Goal: Task Accomplishment & Management: Manage account settings

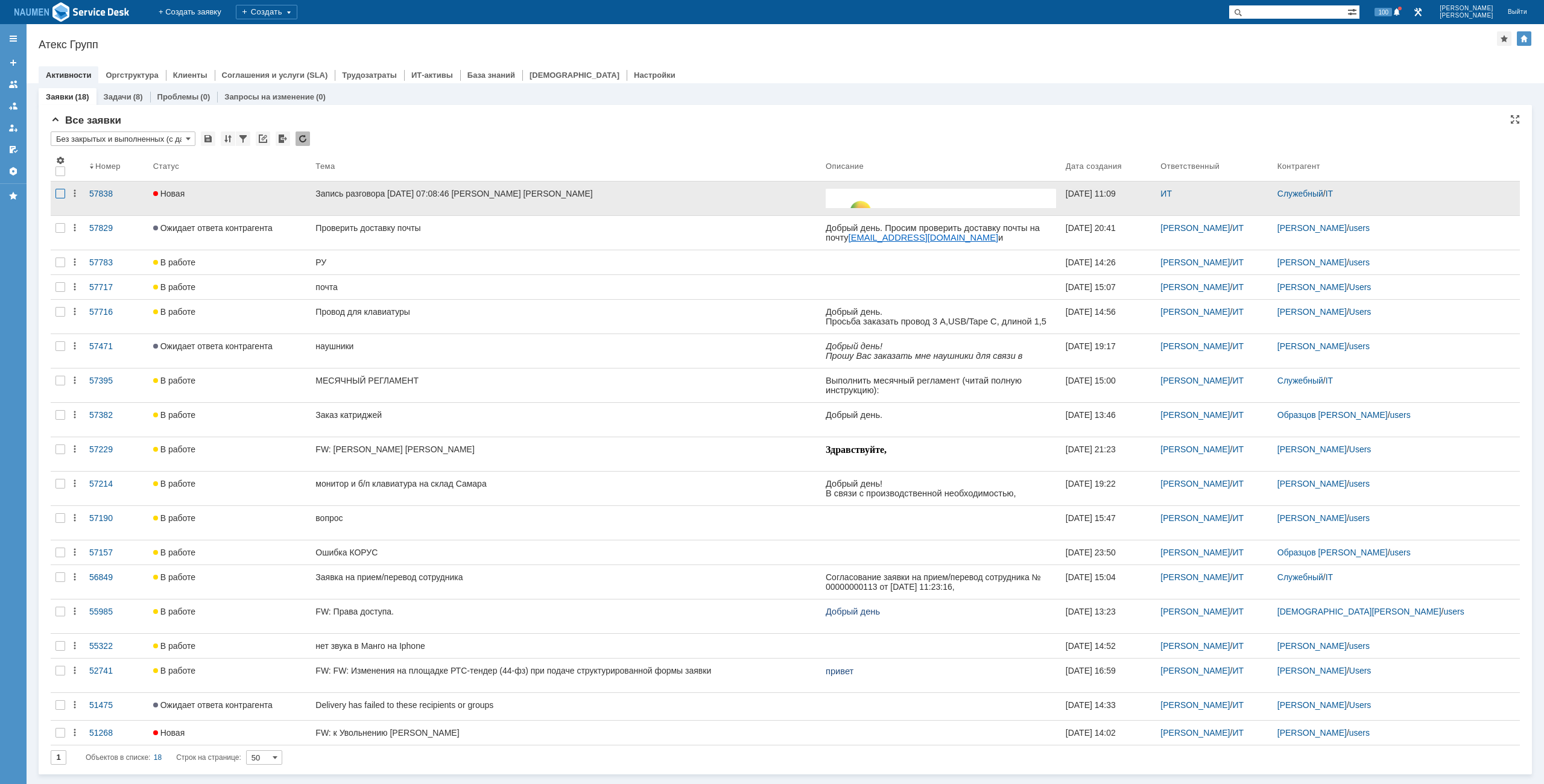
click at [59, 194] on div at bounding box center [60, 193] width 9 height 9
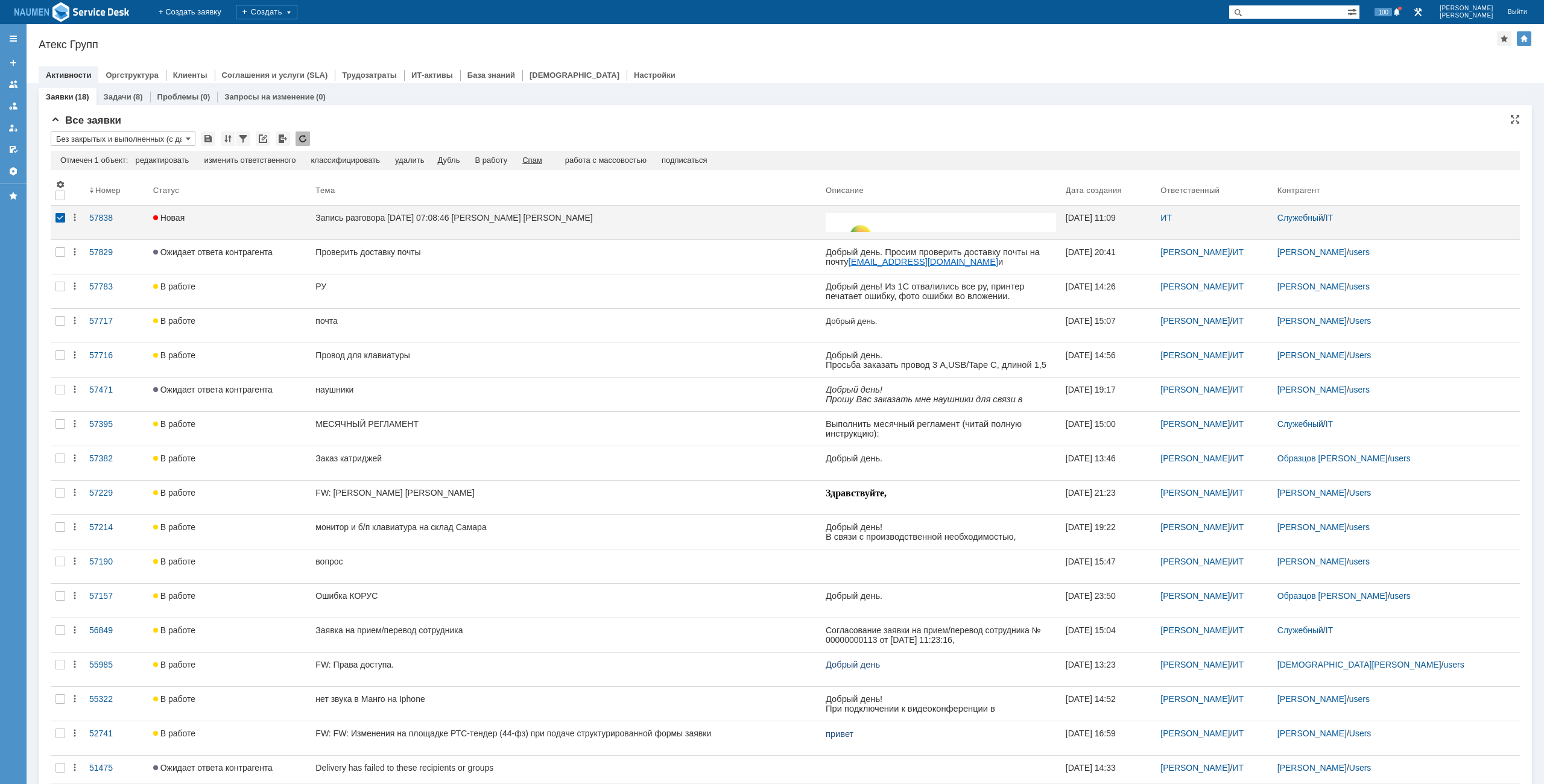
click at [535, 162] on div "Спам" at bounding box center [532, 160] width 20 height 9
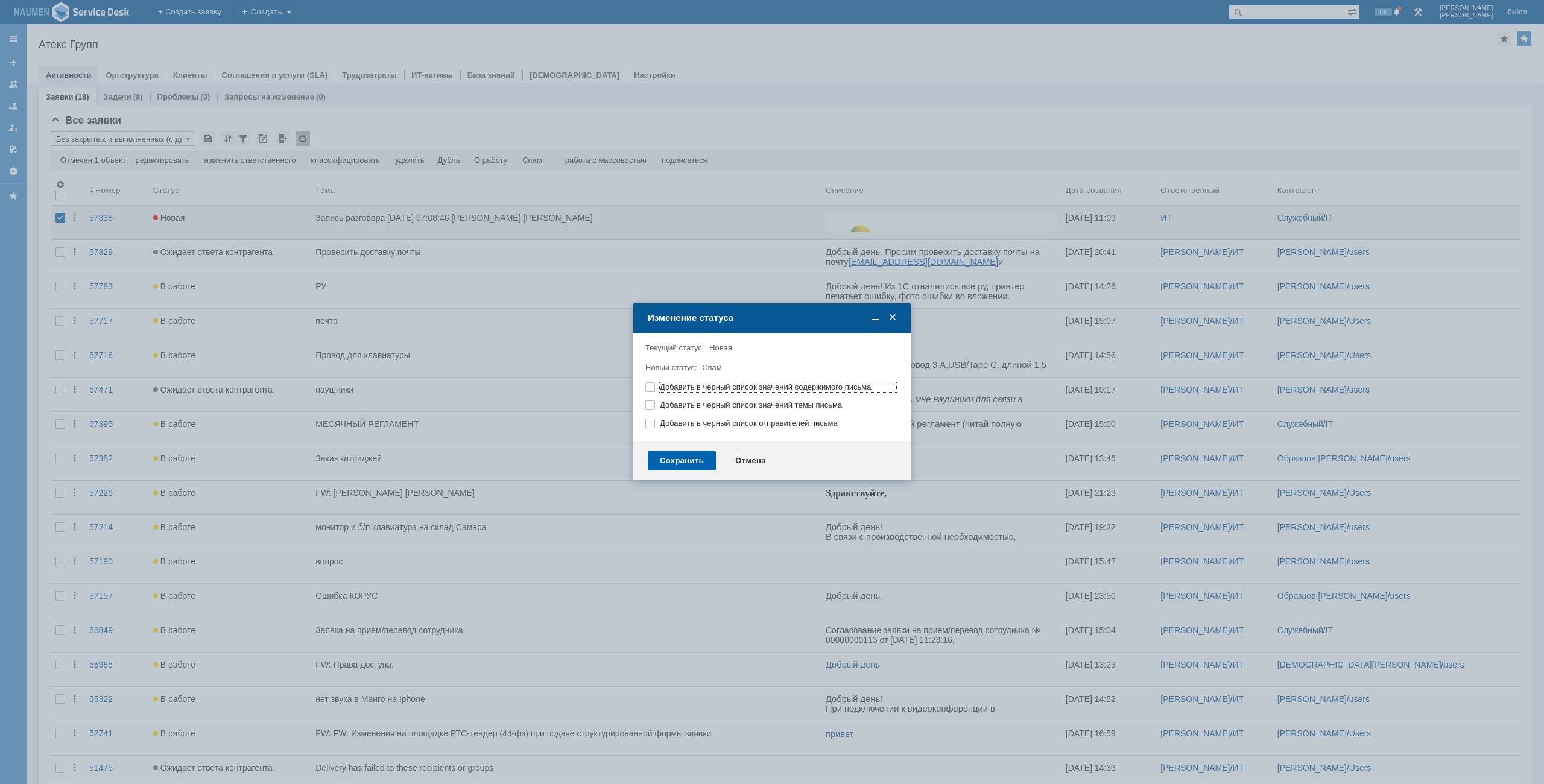
click at [660, 461] on div "Сохранить" at bounding box center [682, 460] width 68 height 19
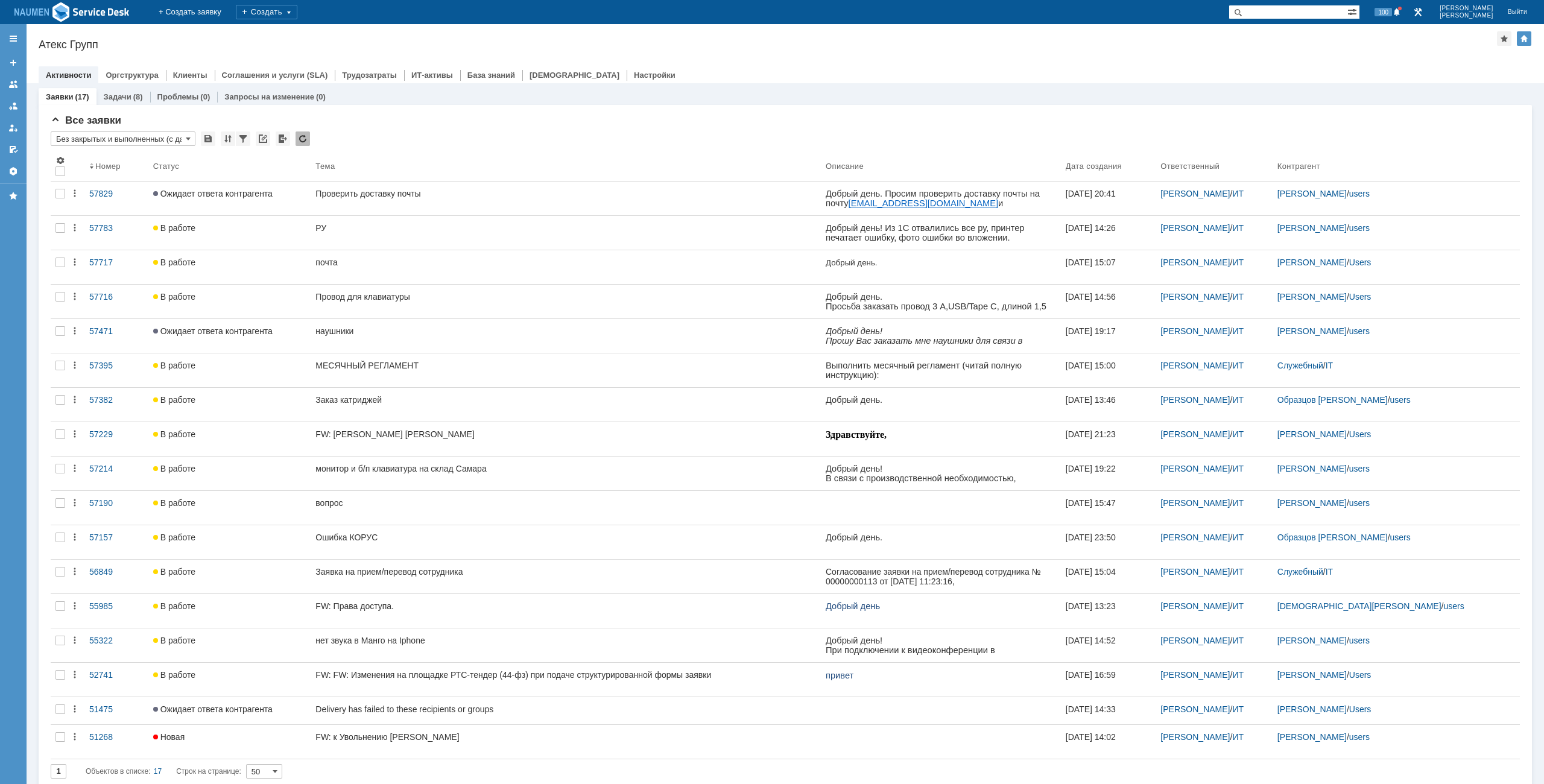
click at [1366, 67] on div "Активности Оргструктура Клиенты Соглашения и услуги (SLA) Трудозатраты ИТ-актив…" at bounding box center [785, 74] width 1493 height 17
click at [144, 135] on input "Без закрытых и выполненных (с датой создания) ред. 08.05" at bounding box center [122, 138] width 145 height 14
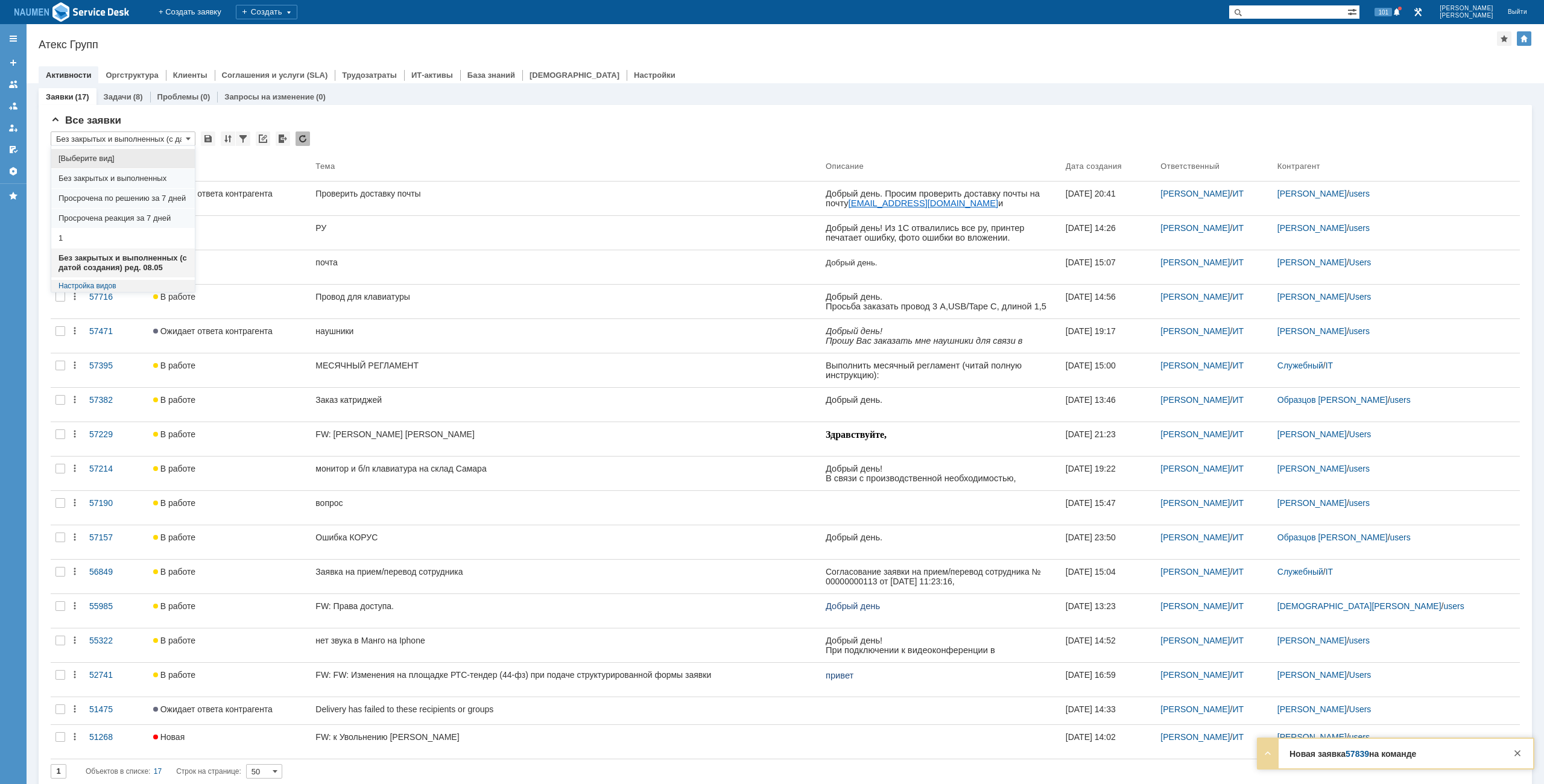
click at [98, 159] on span "[Выберите вид]" at bounding box center [122, 159] width 129 height 9
type input "[Выберите вид]"
type input "20"
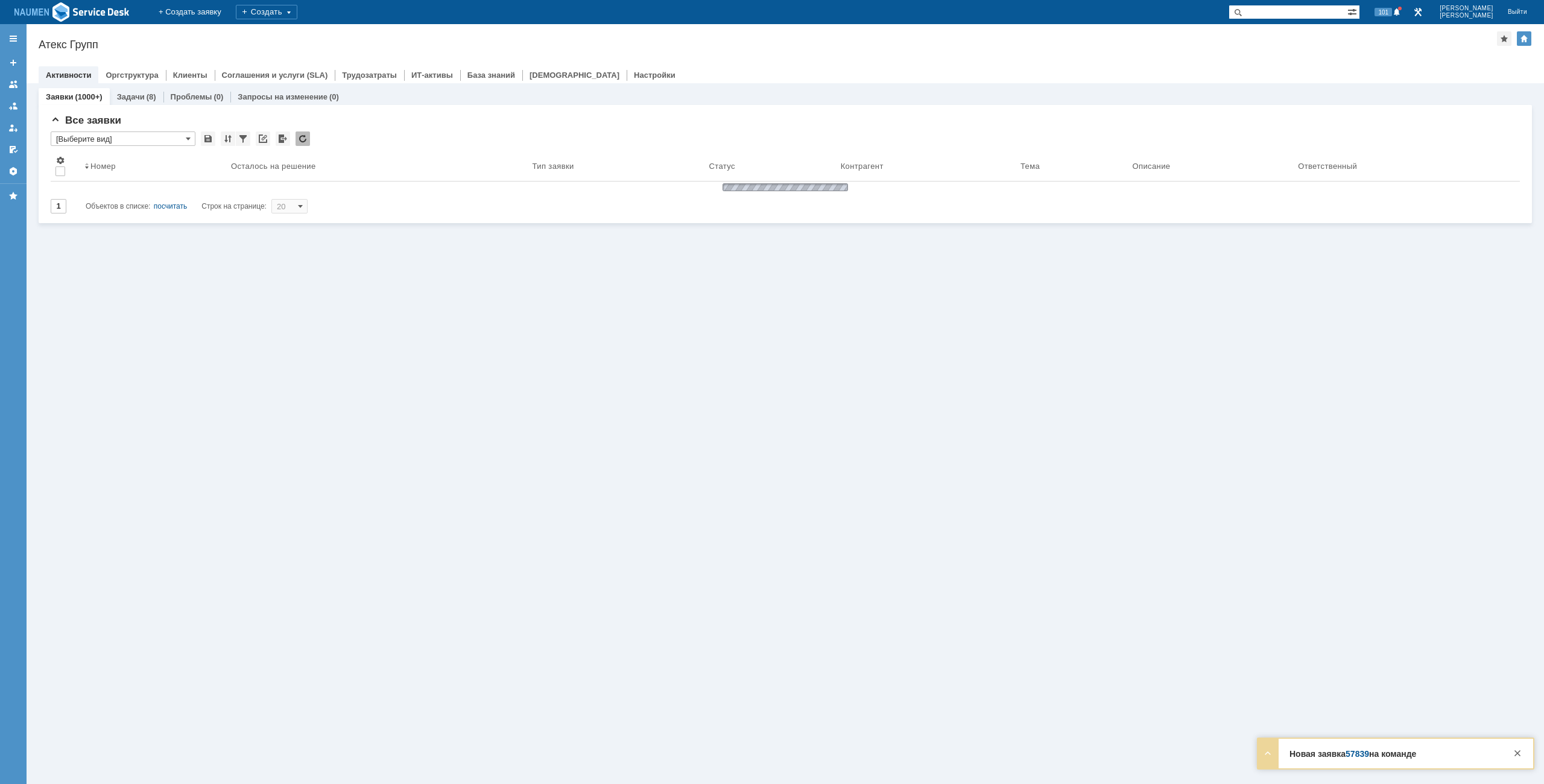
type input "[Выберите вид]"
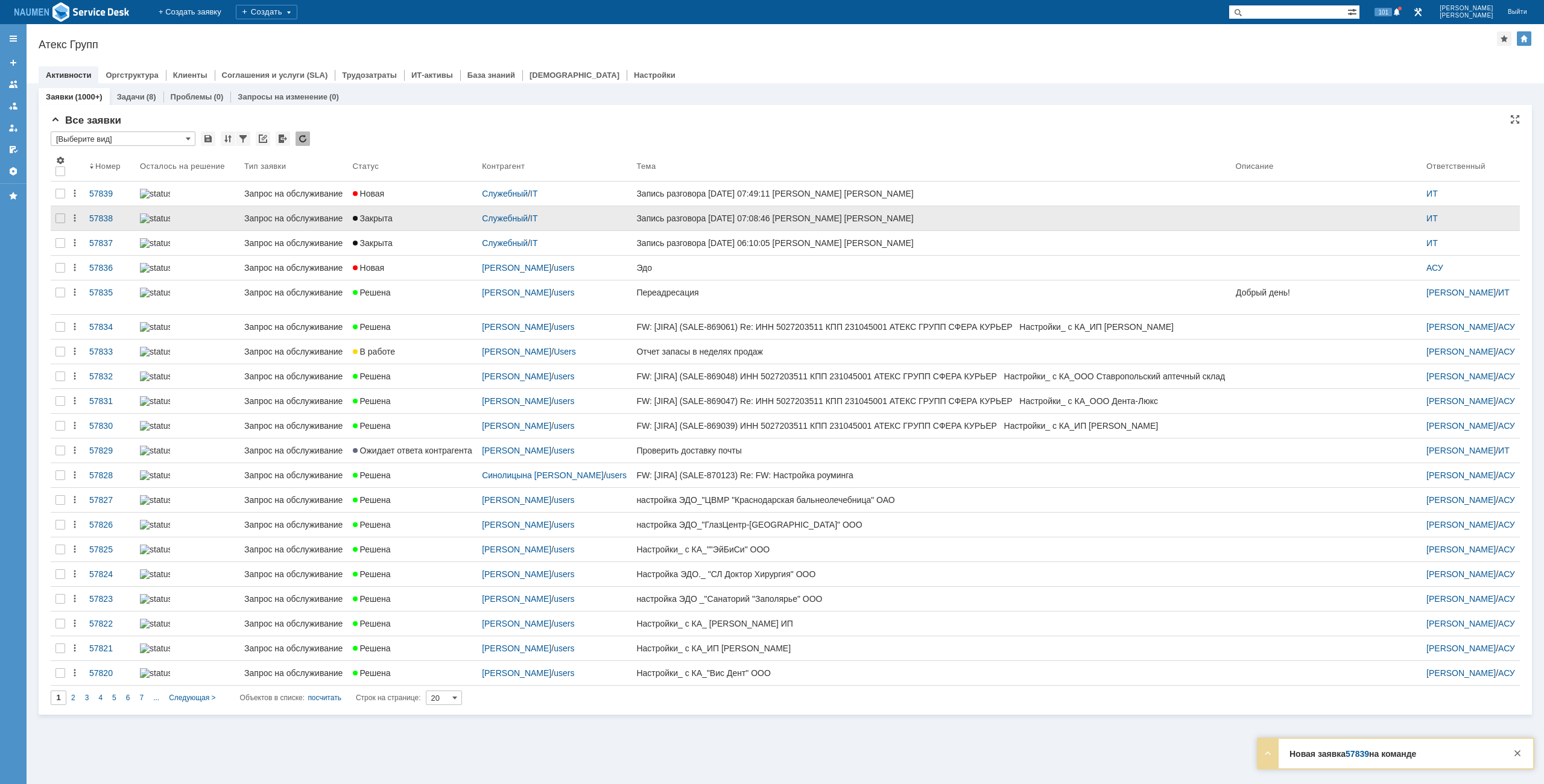
click at [442, 223] on div "Закрыта" at bounding box center [413, 218] width 120 height 9
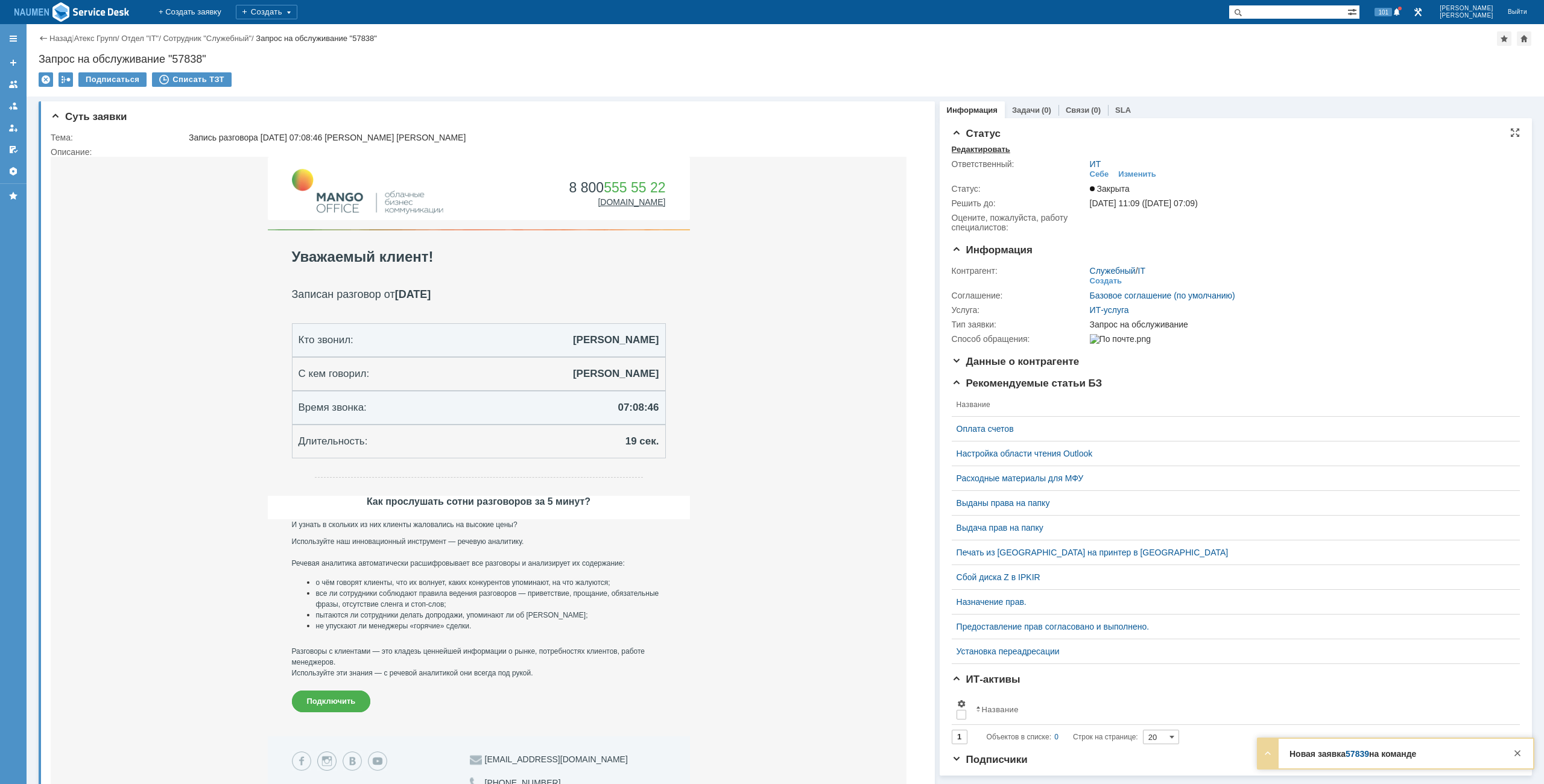
click at [954, 151] on div "Редактировать" at bounding box center [981, 149] width 58 height 9
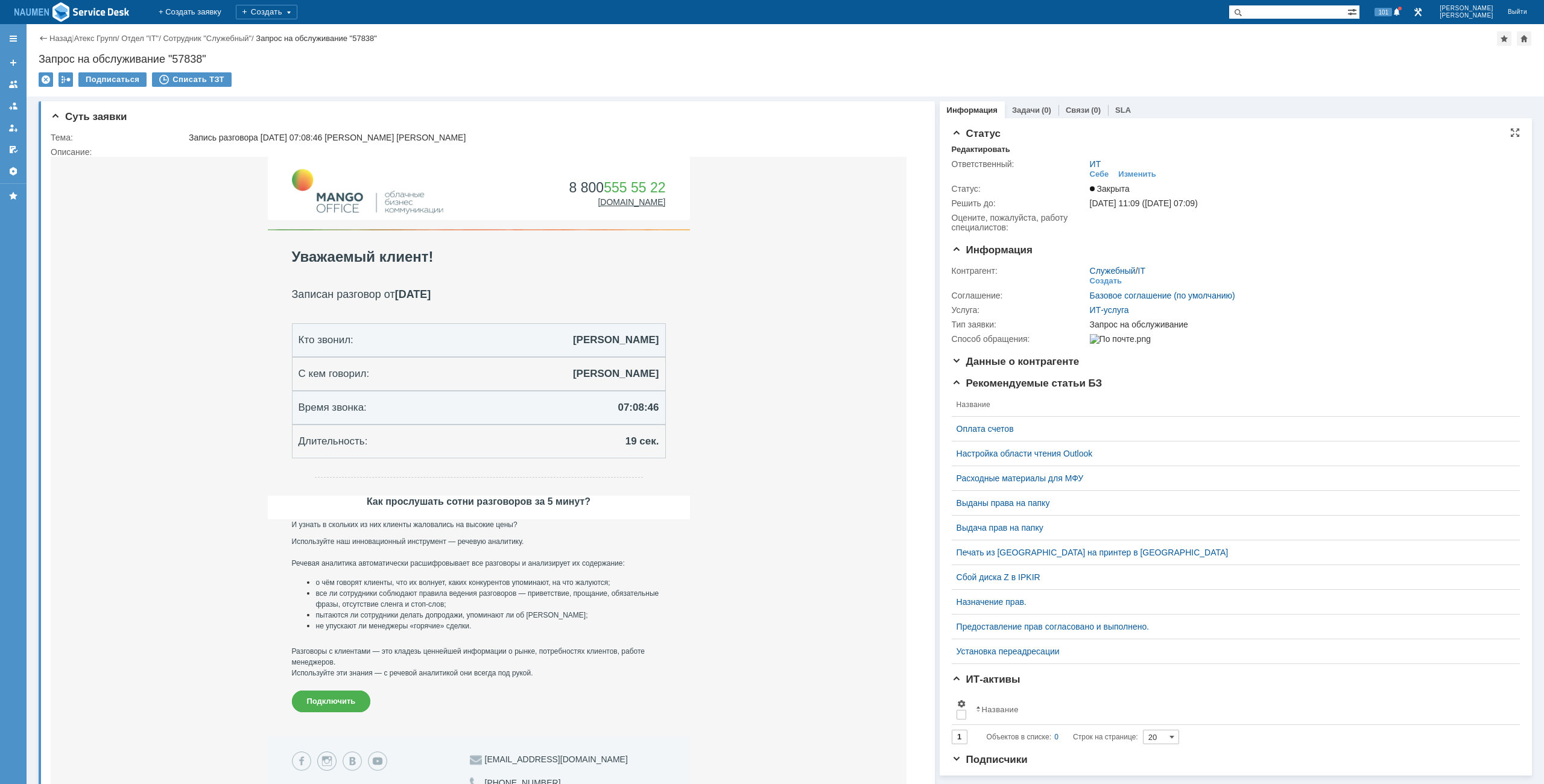
click at [1090, 195] on td "Закрыта" at bounding box center [1301, 189] width 427 height 14
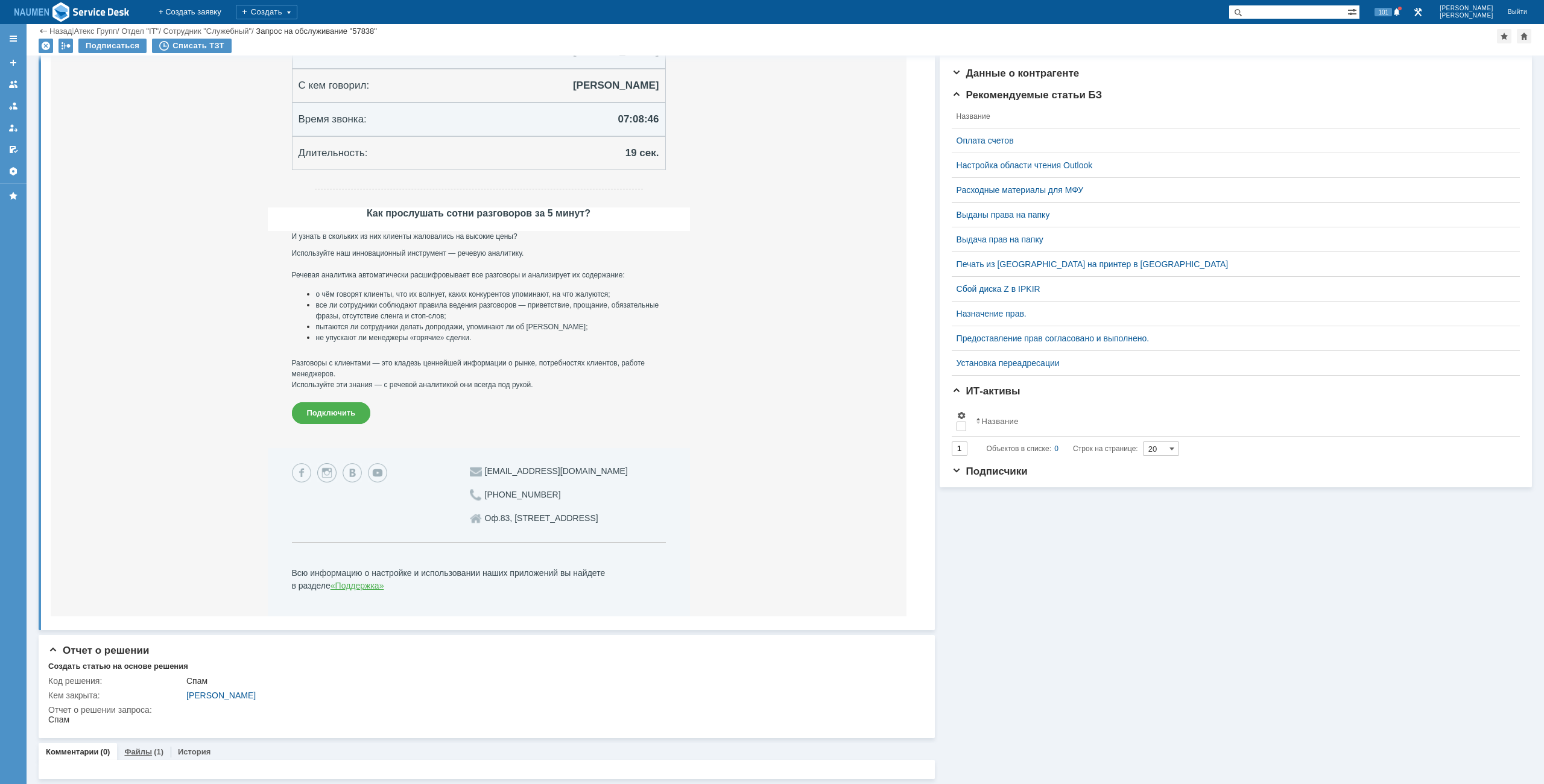
click at [158, 748] on div "(1)" at bounding box center [159, 751] width 9 height 9
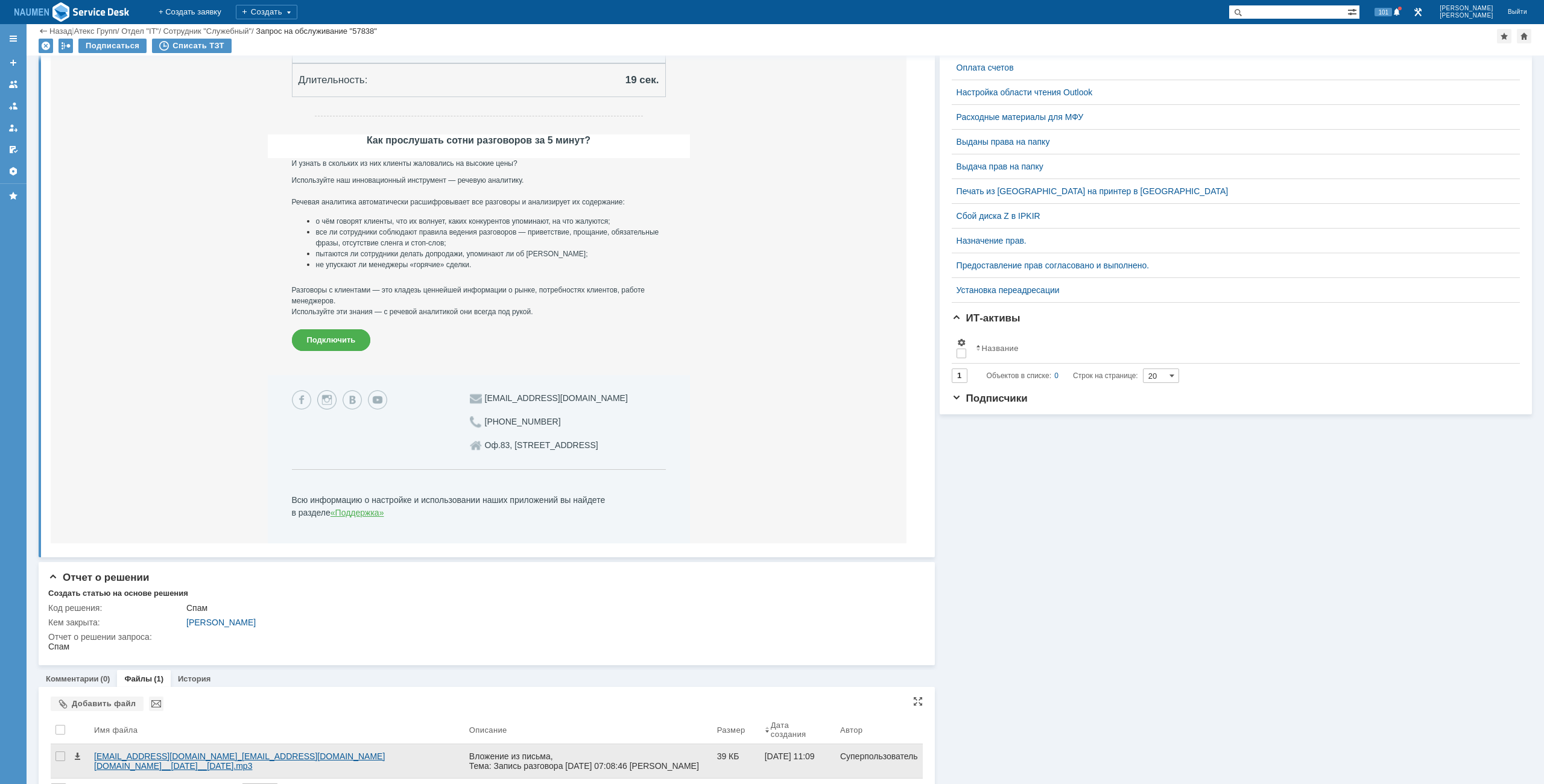
click at [188, 758] on div "[EMAIL_ADDRESS][DOMAIN_NAME]_[EMAIL_ADDRESS][DOMAIN_NAME][DOMAIN_NAME]__[DATE]_…" at bounding box center [276, 760] width 366 height 19
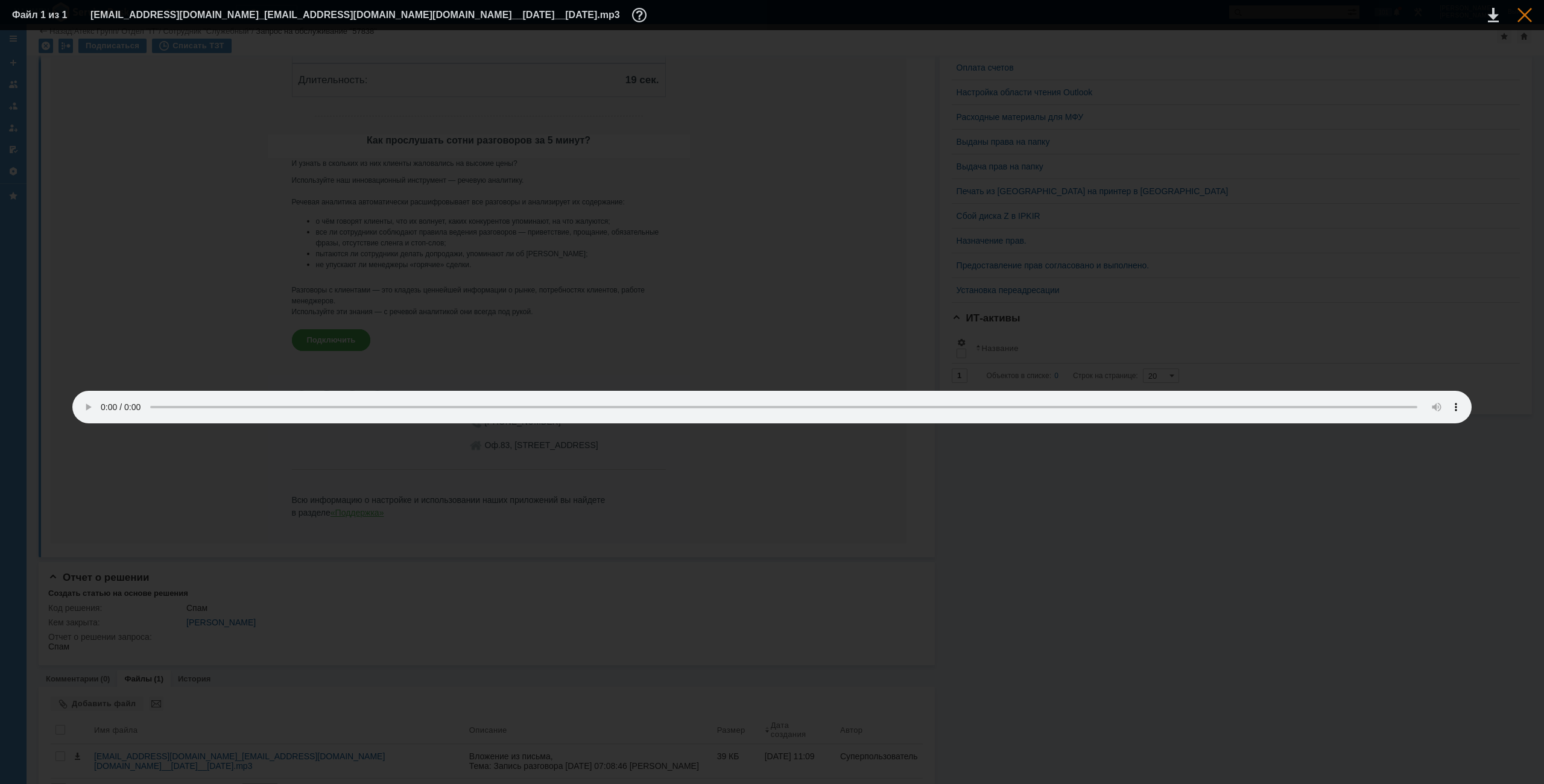
click at [1524, 17] on div at bounding box center [1524, 15] width 14 height 14
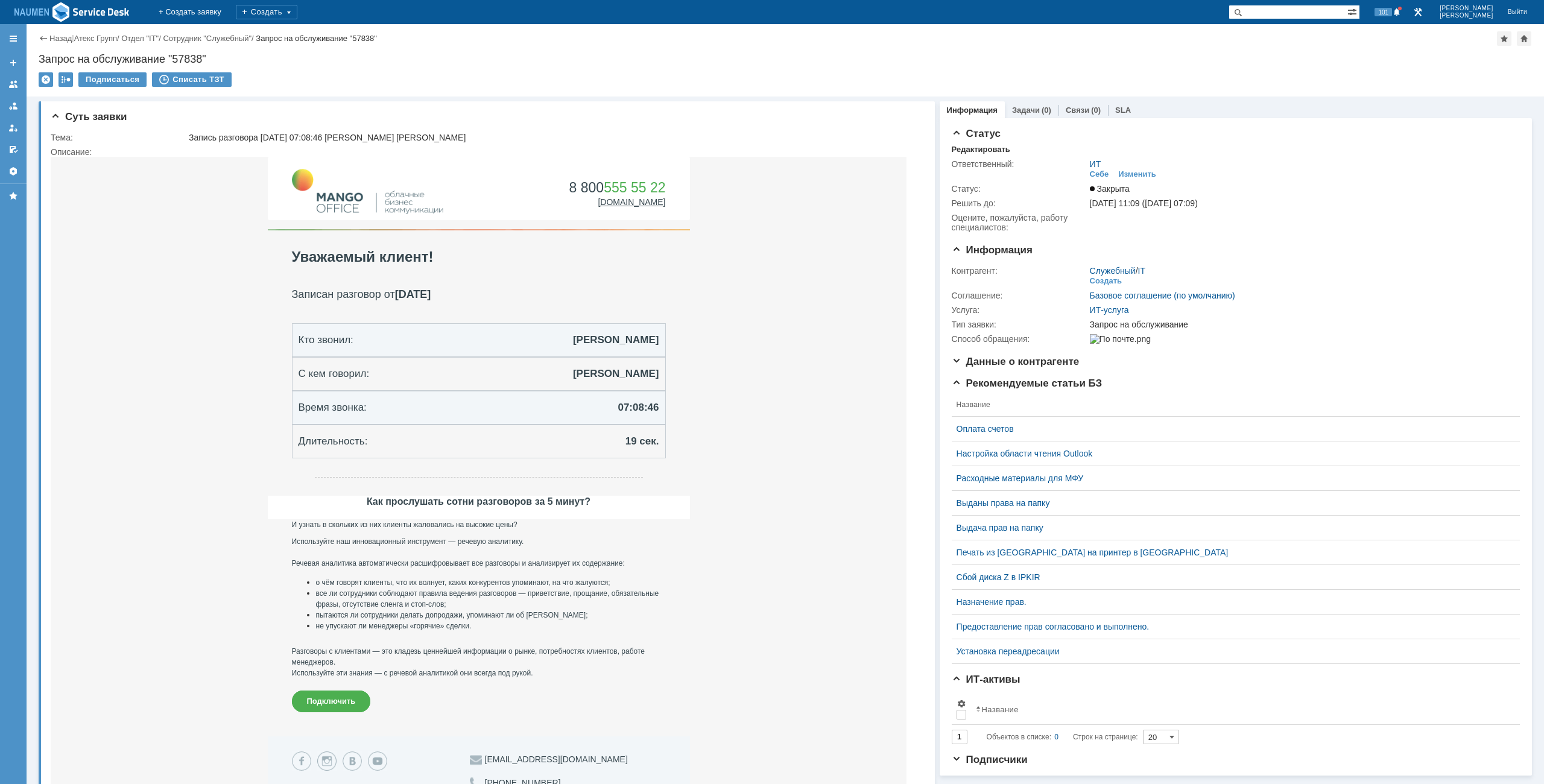
click at [58, 32] on div "Назад | Атекс Групп / Отдел "IT" / Сотрудник "Служебный" / Запрос на обслуживан…" at bounding box center [785, 39] width 1493 height 14
click at [61, 32] on div "Назад | Атекс Групп / Отдел "IT" / Сотрудник "Служебный" / Запрос на обслуживан…" at bounding box center [785, 39] width 1493 height 14
click at [58, 39] on link "Назад" at bounding box center [61, 38] width 22 height 9
